Goal: Information Seeking & Learning: Learn about a topic

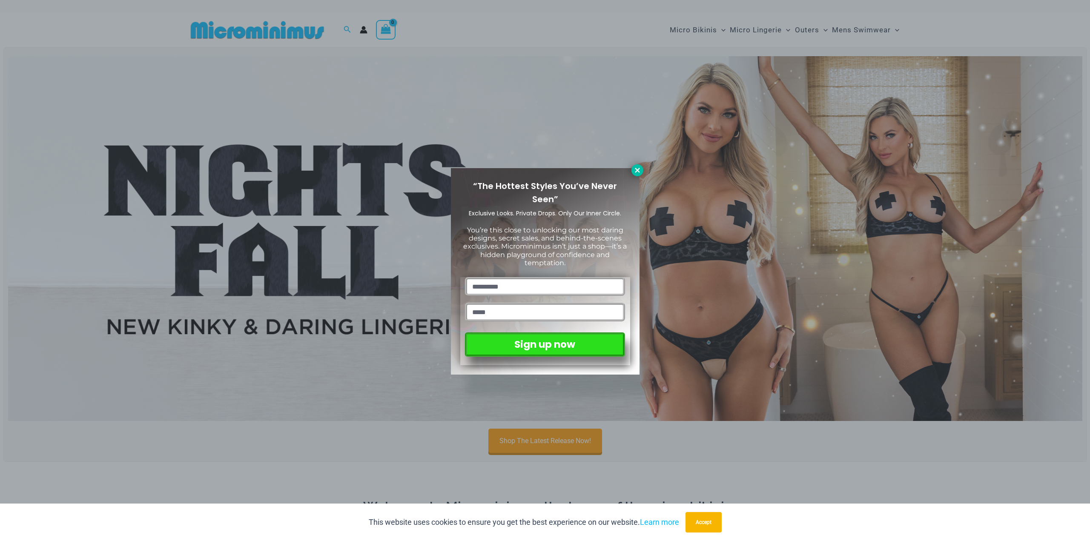
click at [639, 170] on icon at bounding box center [637, 170] width 5 height 5
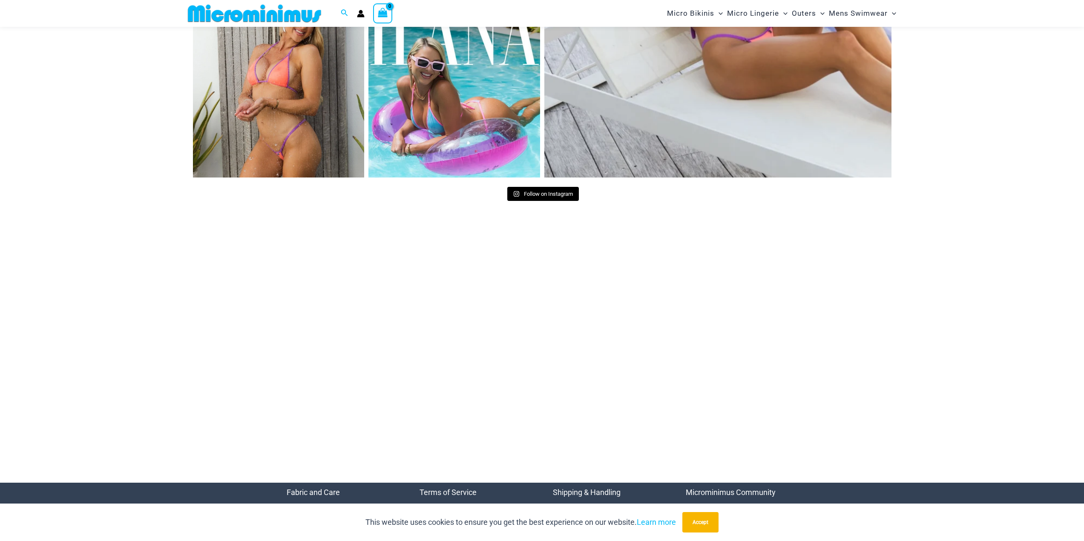
scroll to position [3997, 0]
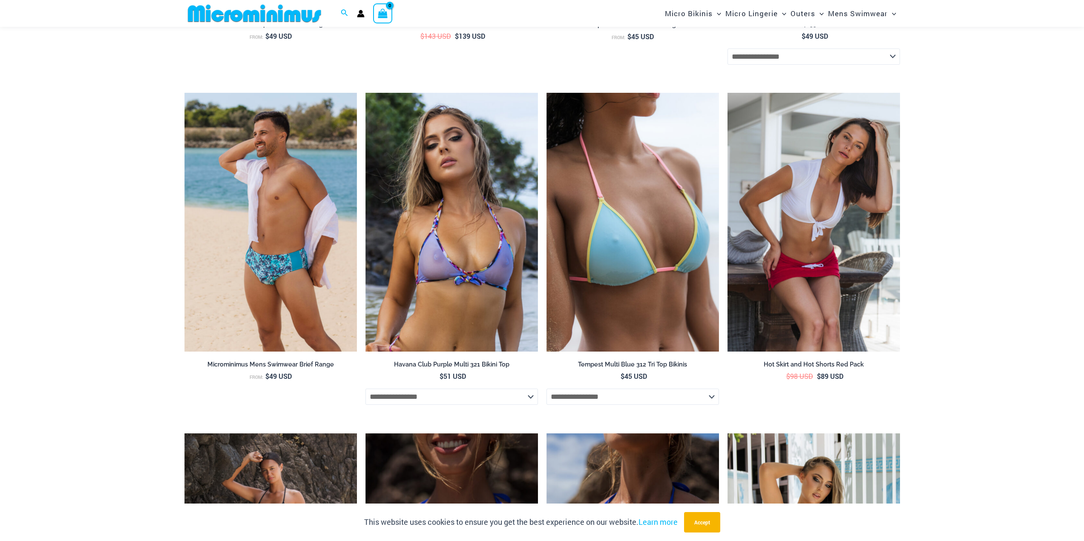
scroll to position [1955, 0]
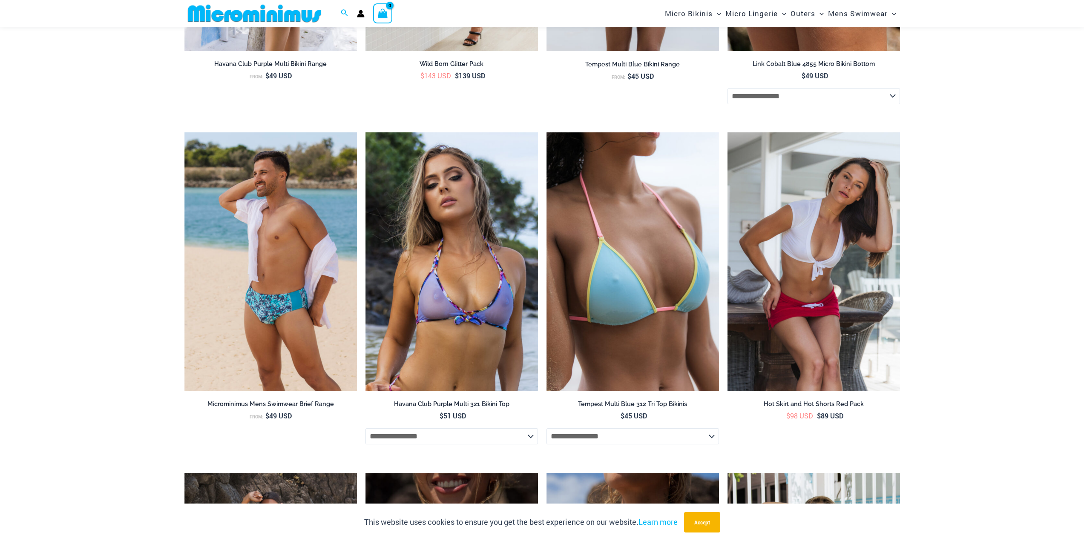
click at [795, 219] on img at bounding box center [813, 261] width 172 height 259
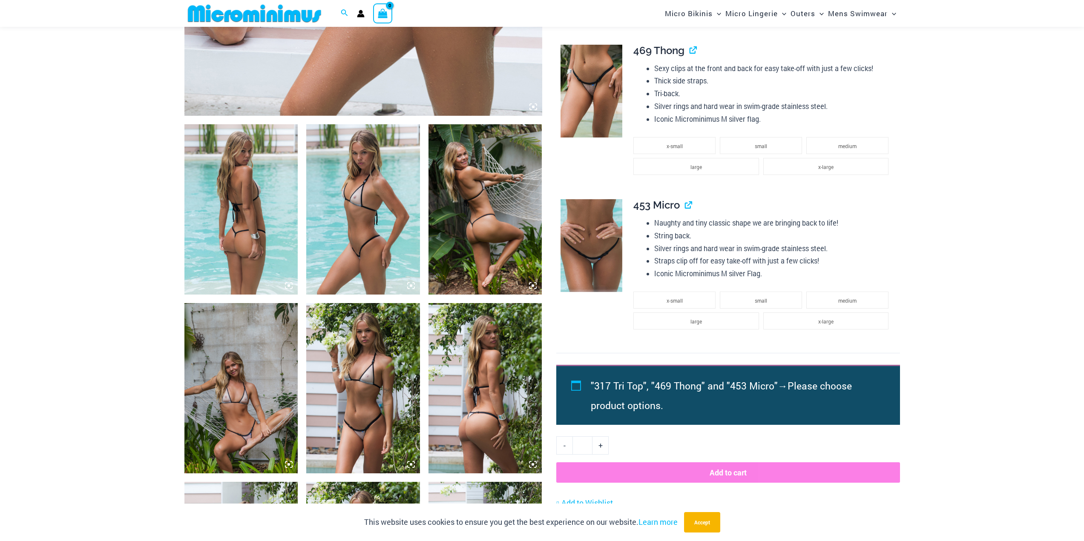
scroll to position [504, 0]
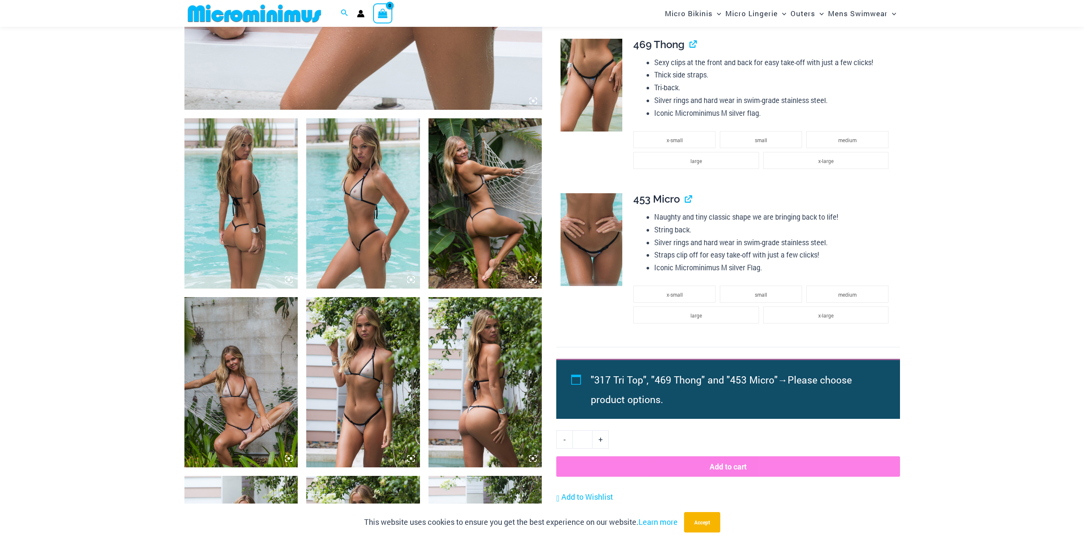
click at [264, 211] on img at bounding box center [241, 203] width 114 height 170
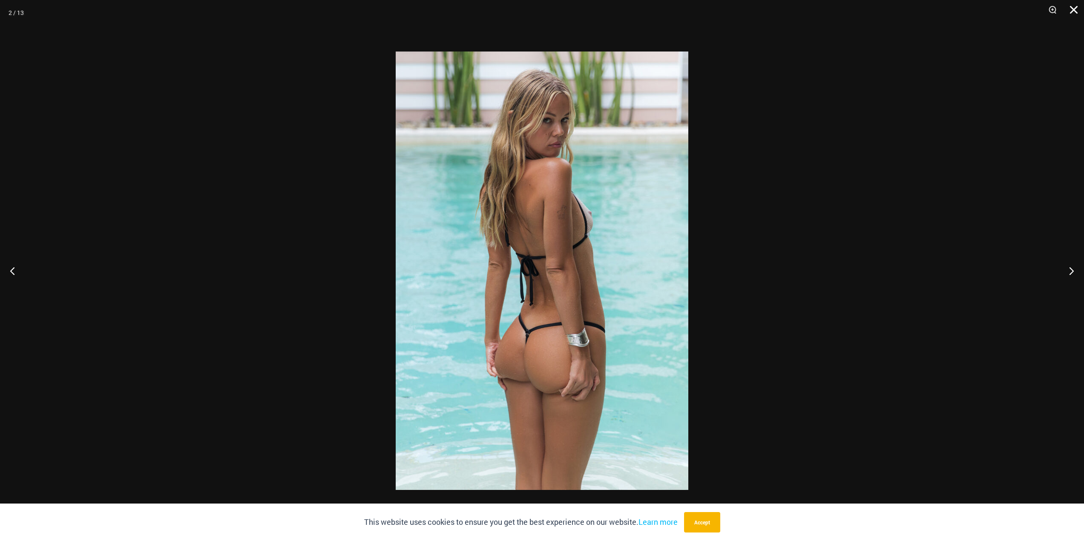
click at [1074, 11] on button "Close" at bounding box center [1070, 13] width 21 height 26
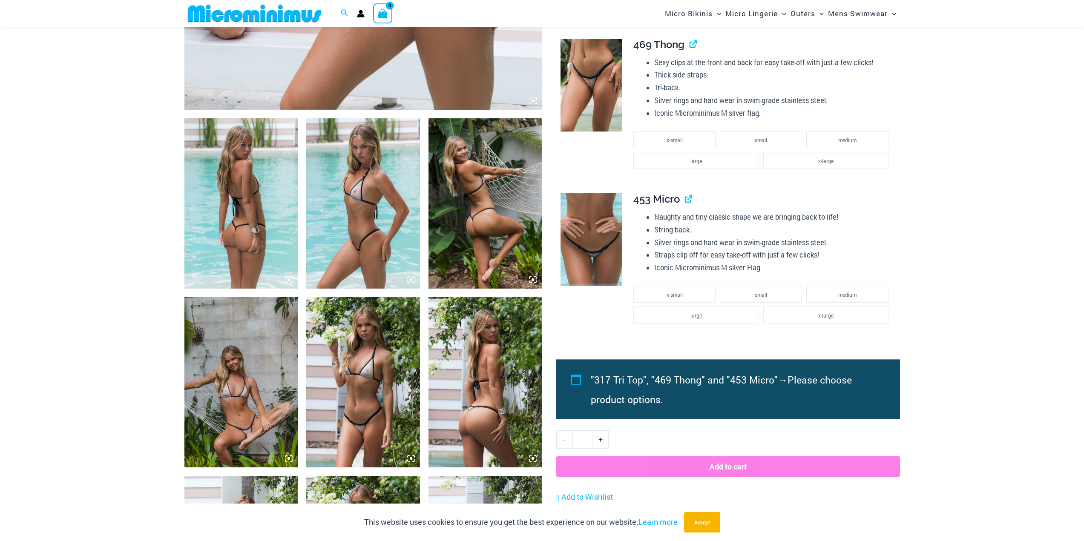
click at [382, 224] on img at bounding box center [363, 203] width 114 height 170
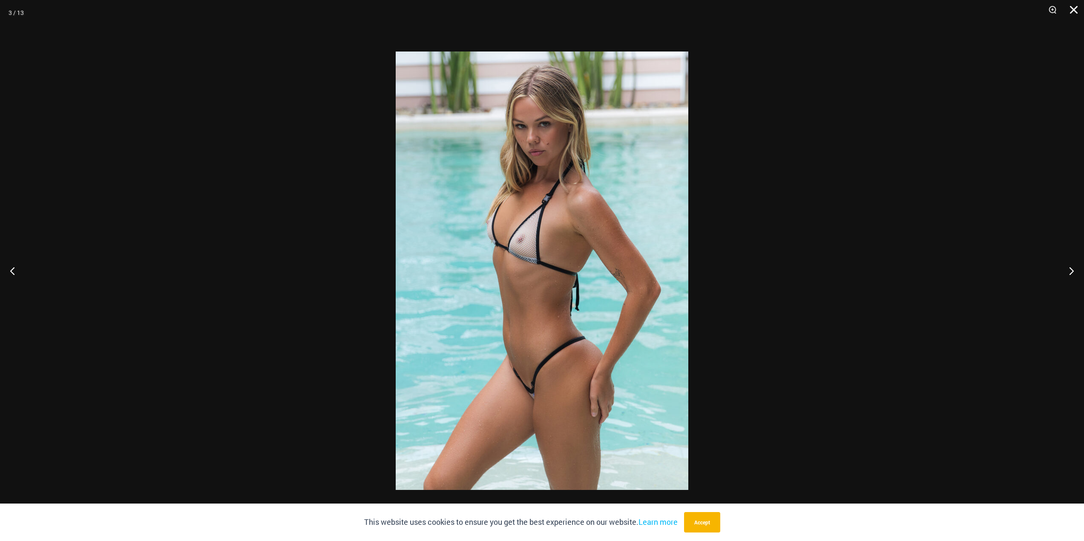
click at [1071, 6] on button "Close" at bounding box center [1070, 13] width 21 height 26
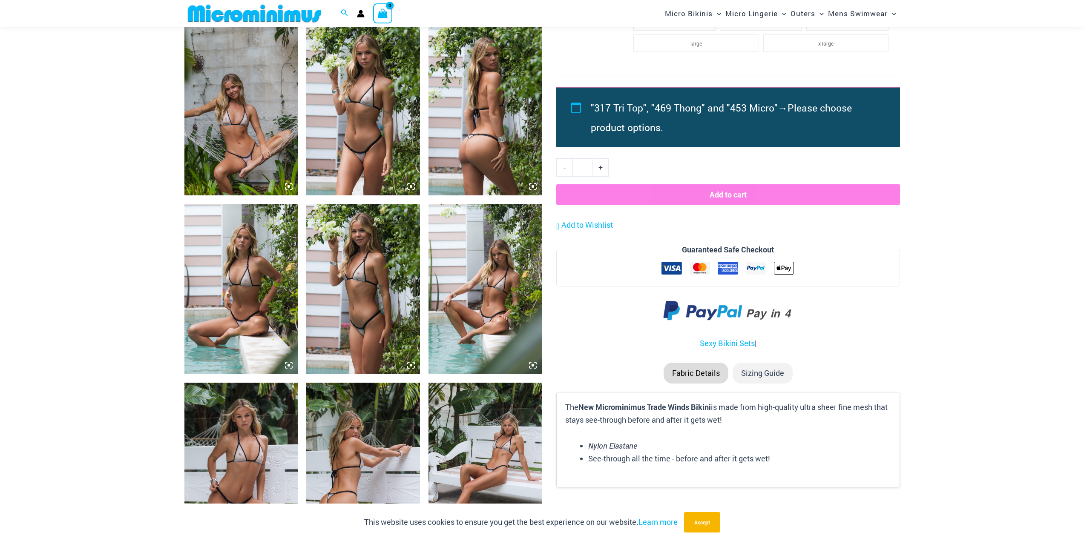
scroll to position [845, 0]
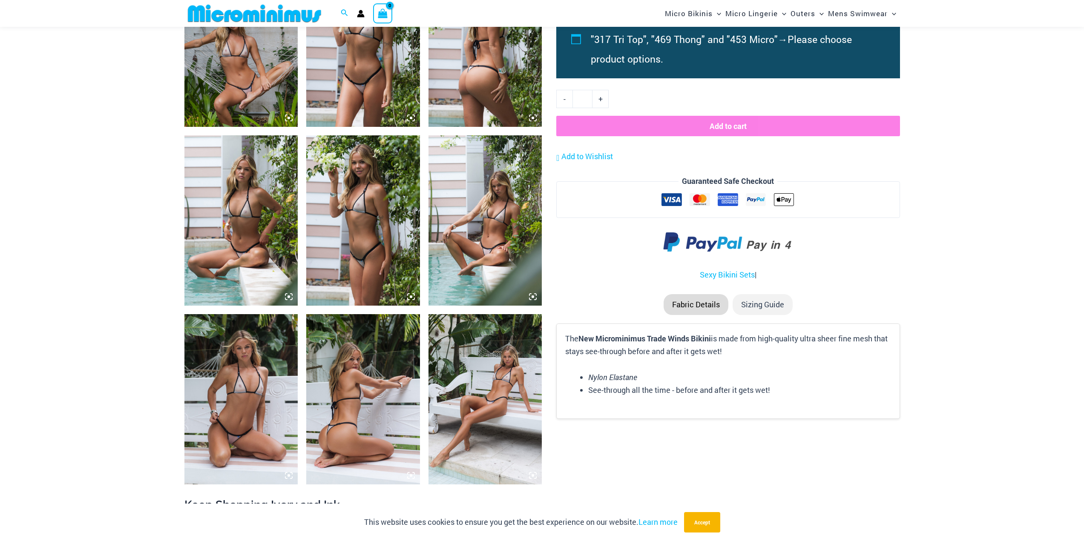
click at [230, 377] on img at bounding box center [241, 399] width 114 height 170
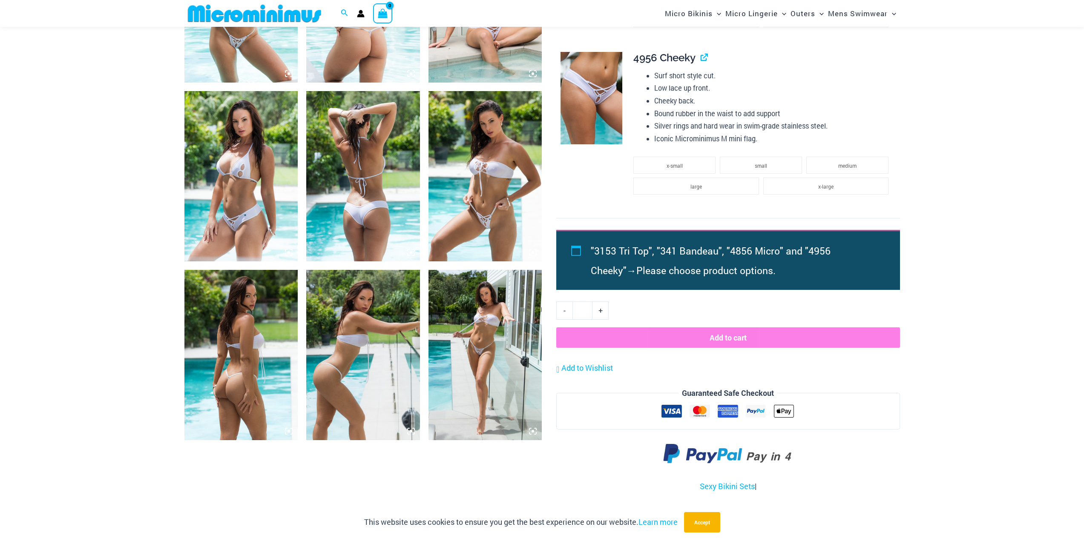
scroll to position [802, 0]
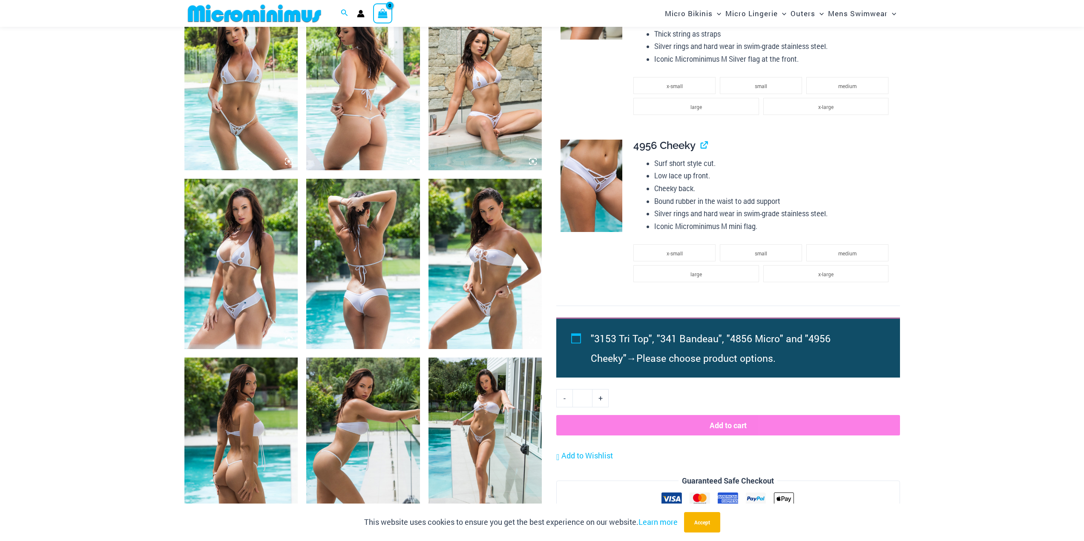
click at [479, 236] on img at bounding box center [485, 264] width 114 height 170
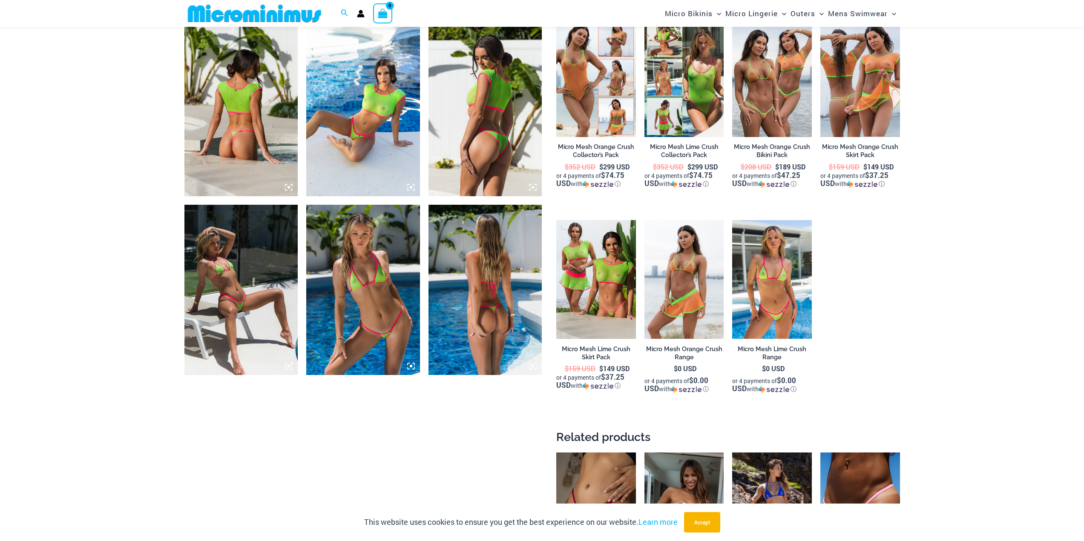
scroll to position [674, 0]
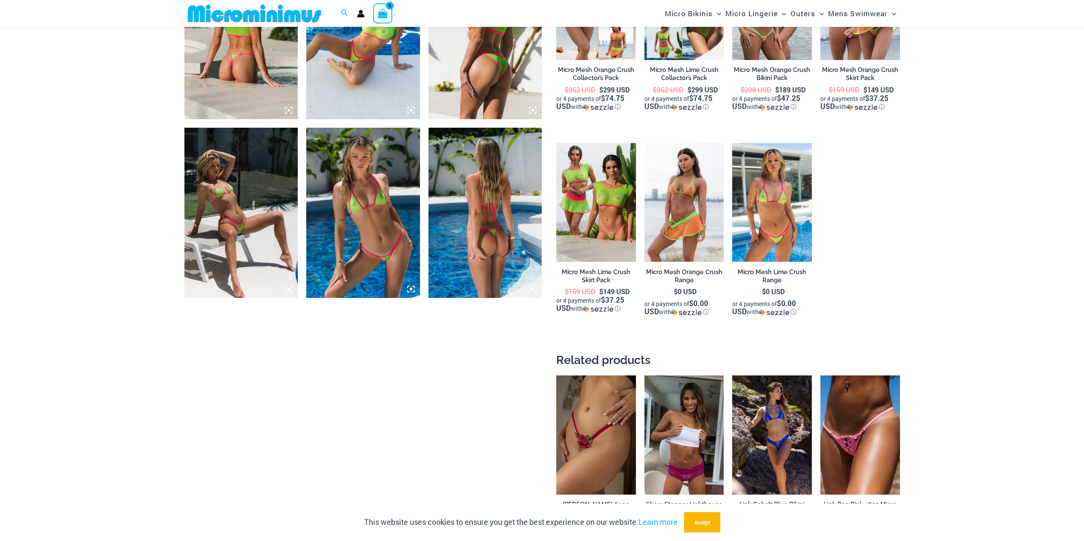
click at [386, 189] on img at bounding box center [363, 213] width 114 height 170
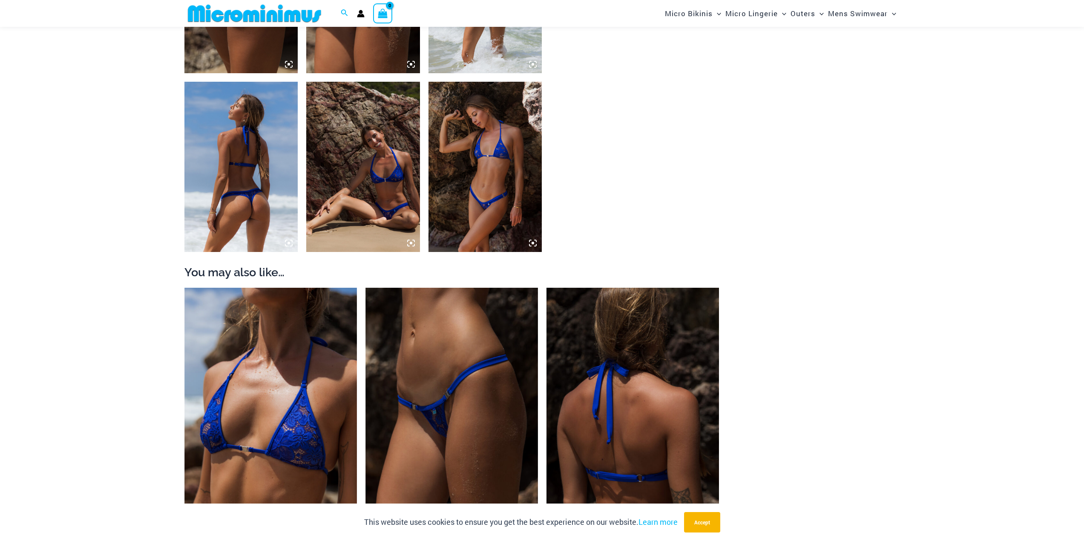
scroll to position [673, 0]
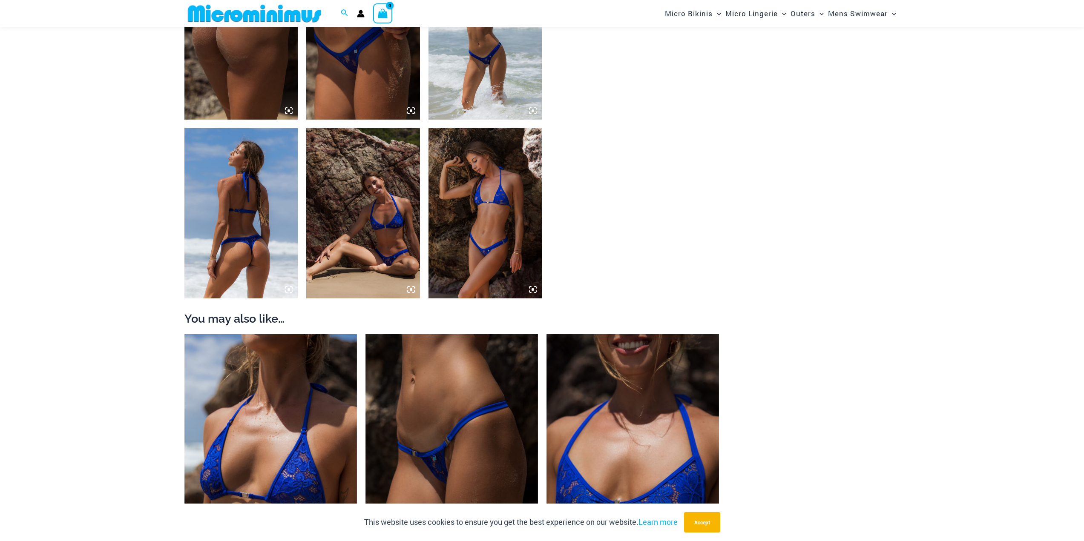
click at [506, 227] on img at bounding box center [485, 213] width 114 height 170
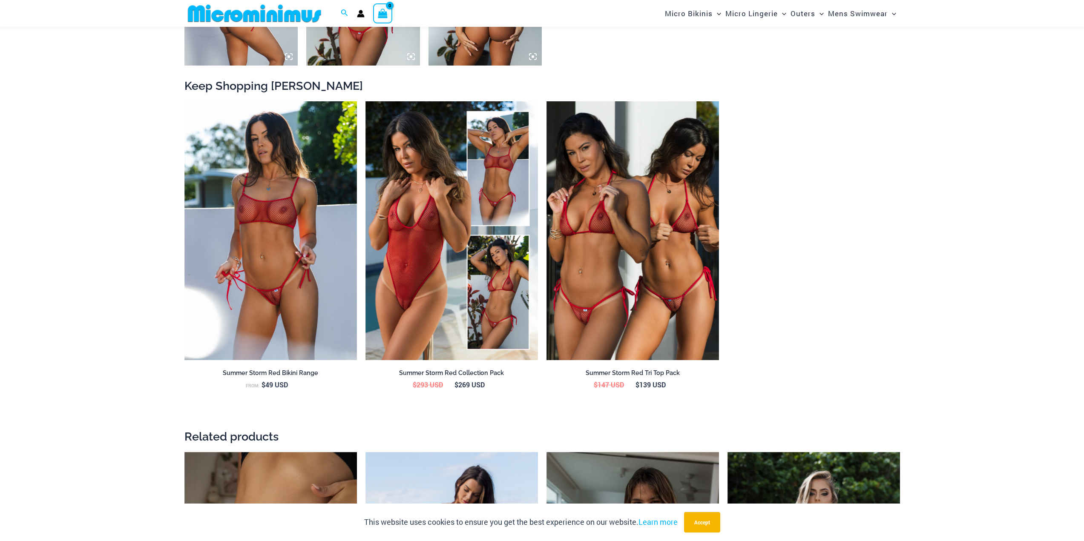
scroll to position [931, 0]
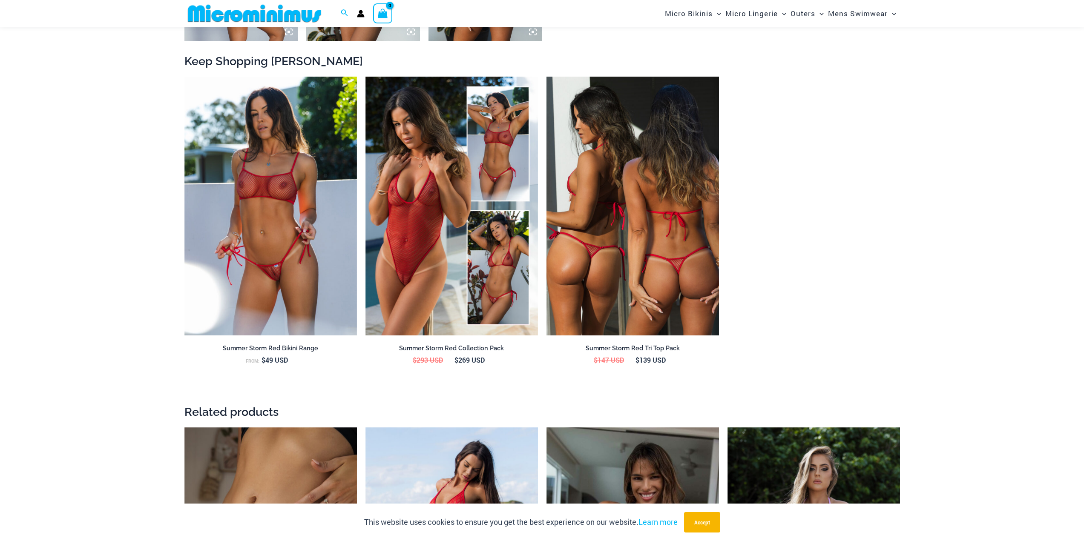
click at [651, 178] on img at bounding box center [632, 206] width 172 height 259
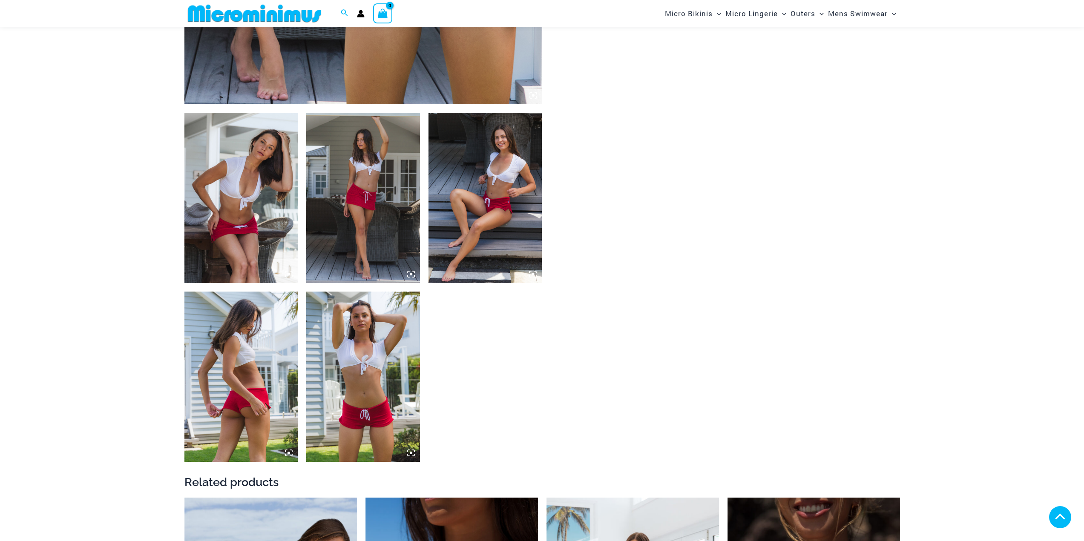
scroll to position [546, 0]
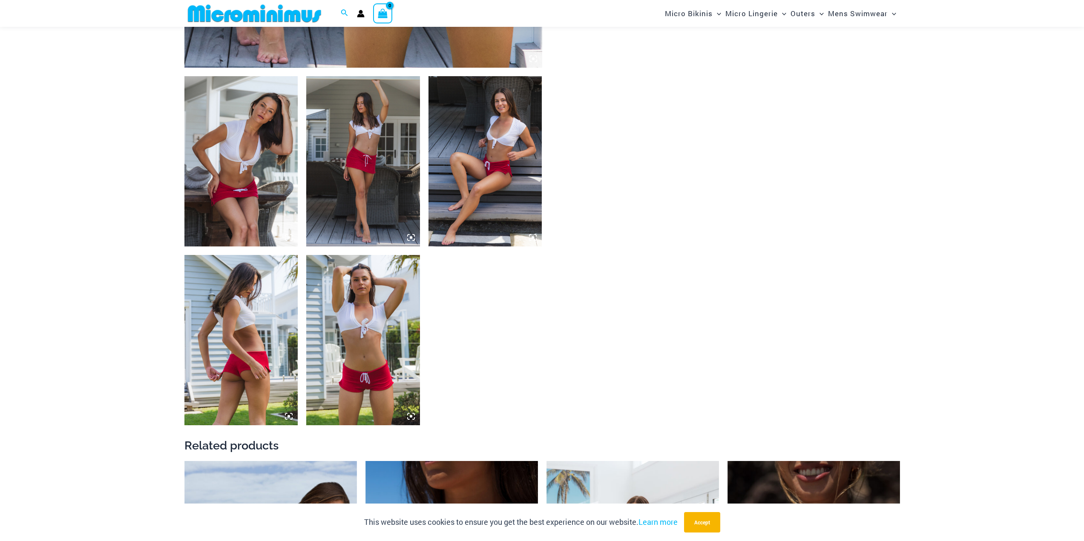
click at [248, 204] on img at bounding box center [241, 161] width 114 height 170
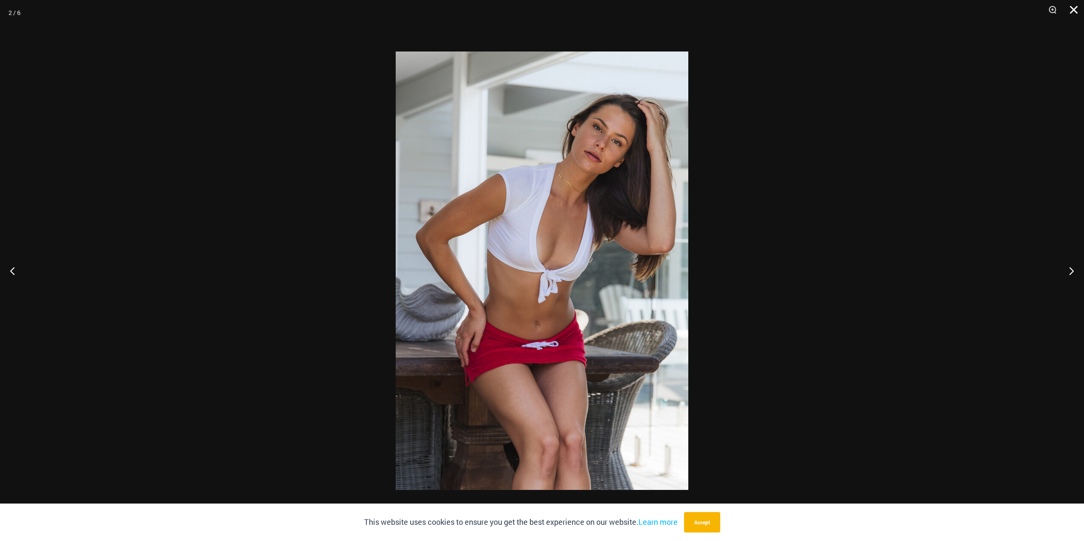
click at [1075, 9] on button "Close" at bounding box center [1070, 13] width 21 height 26
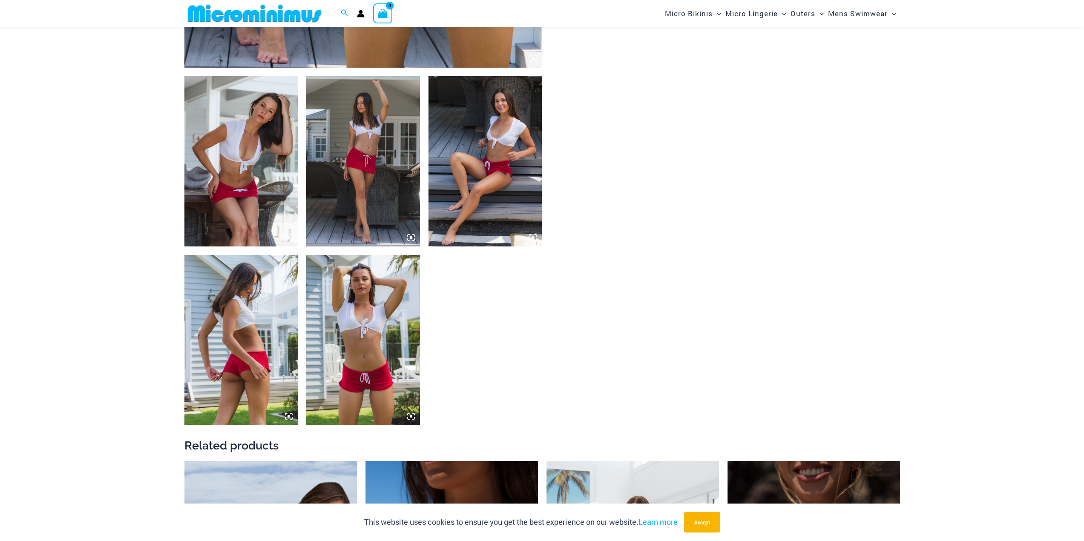
click at [513, 218] on img at bounding box center [485, 161] width 114 height 170
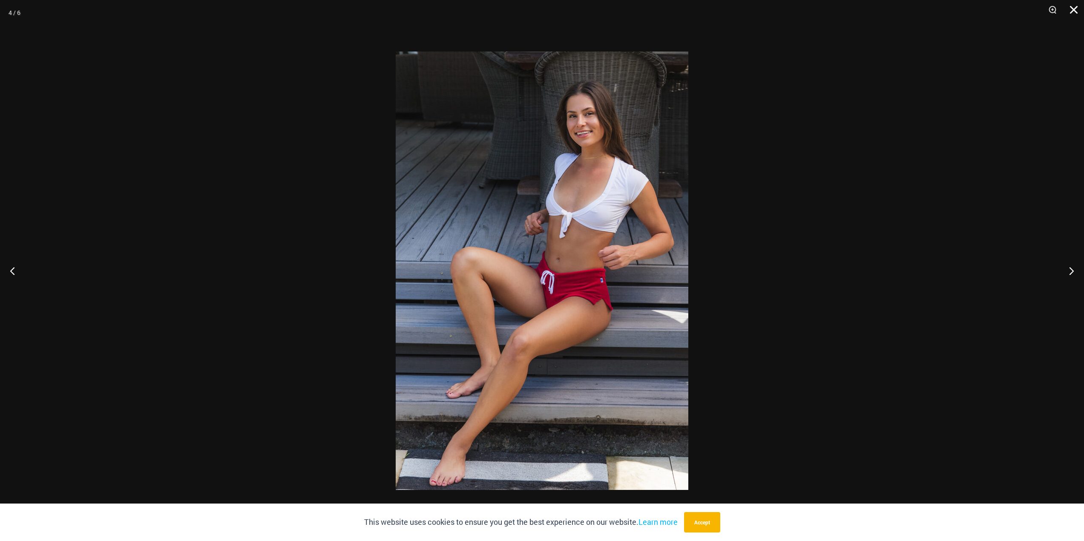
click at [1075, 14] on button "Close" at bounding box center [1070, 13] width 21 height 26
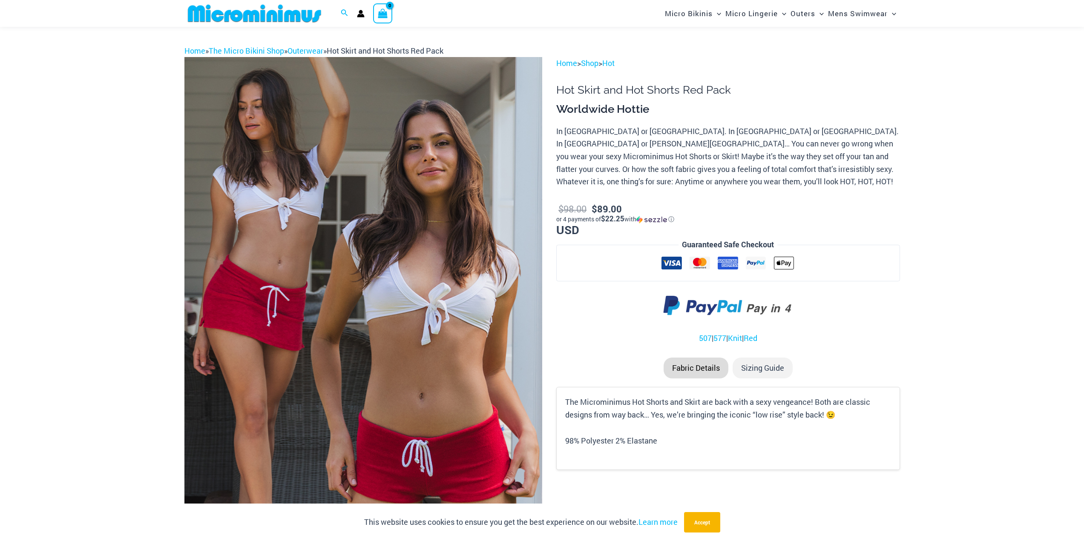
scroll to position [0, 0]
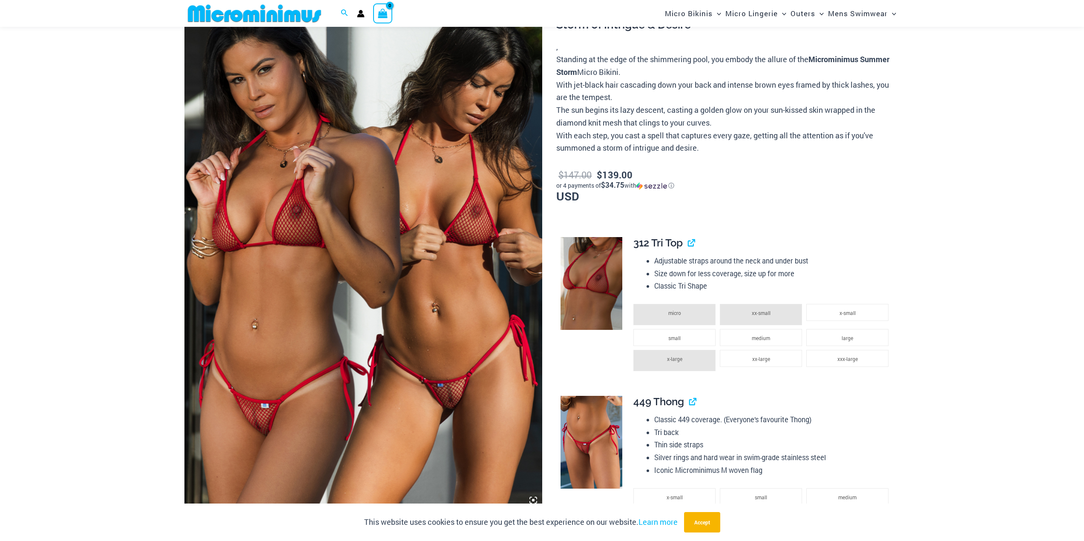
scroll to position [120, 0]
